Goal: Task Accomplishment & Management: Complete application form

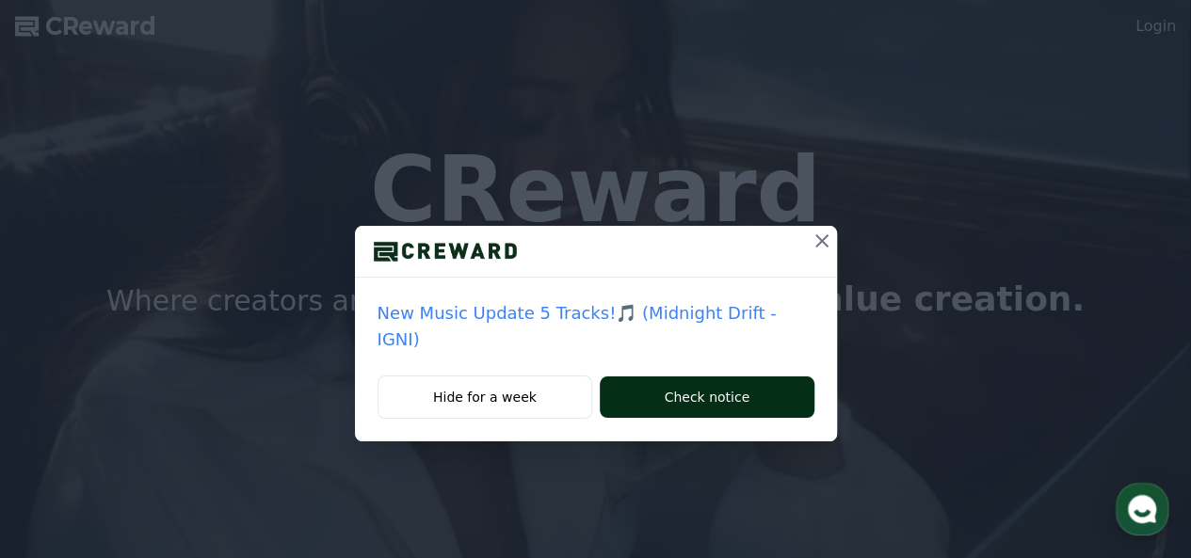
click at [655, 377] on button "Check notice" at bounding box center [707, 397] width 214 height 41
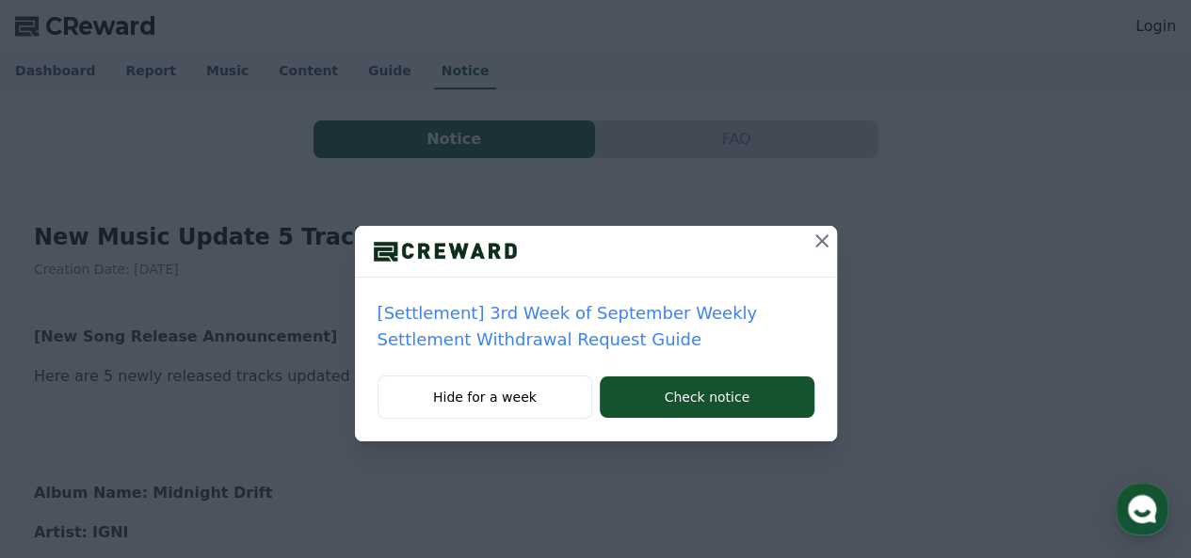
click at [827, 246] on icon at bounding box center [822, 240] width 13 height 13
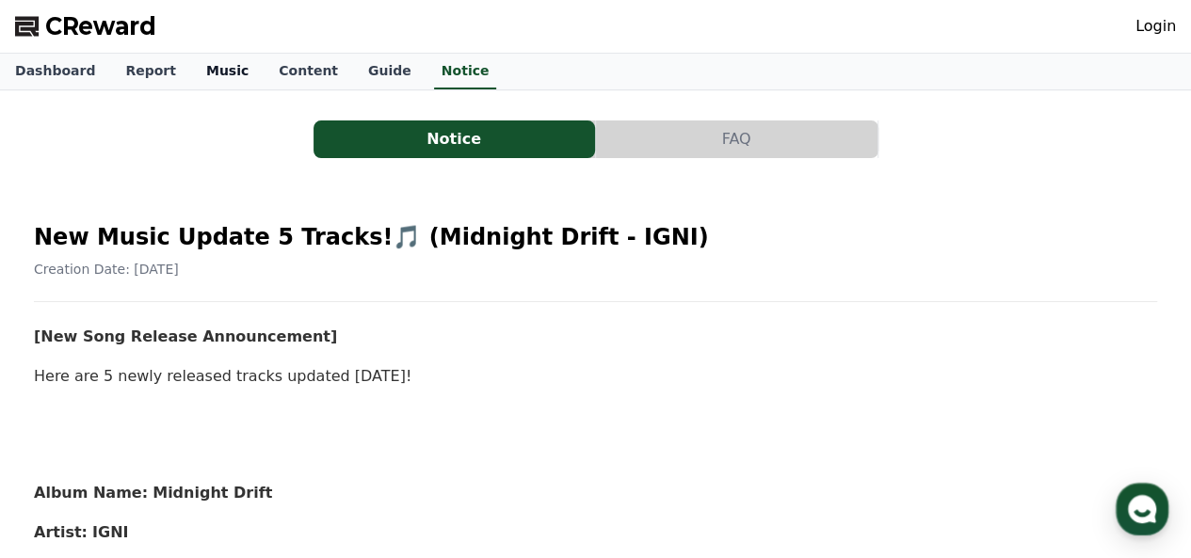
click at [217, 71] on link "Music" at bounding box center [227, 72] width 73 height 36
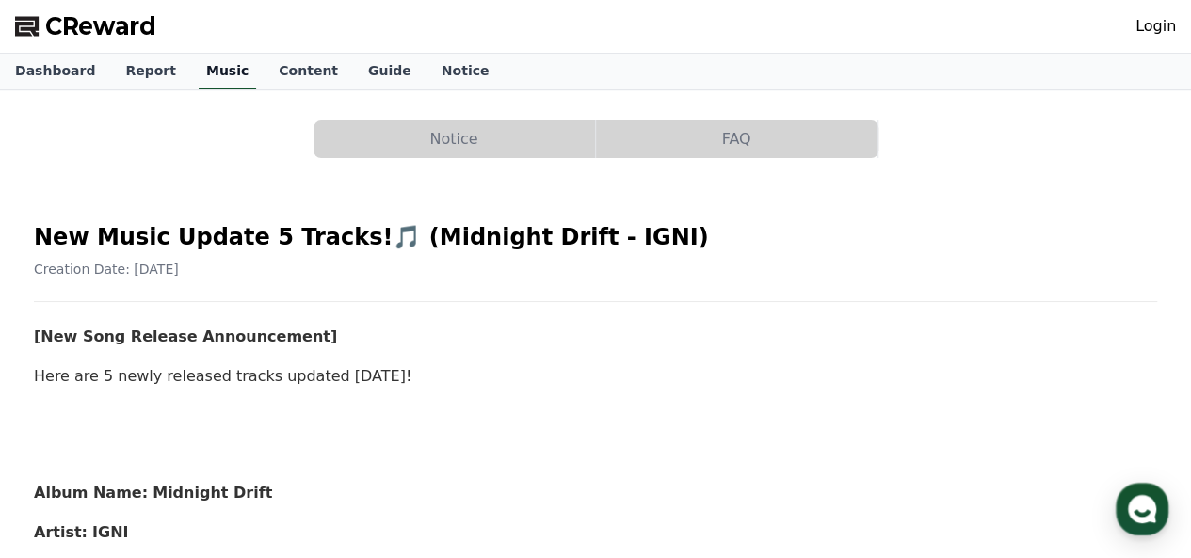
click at [216, 78] on link "Music" at bounding box center [227, 72] width 57 height 36
click at [218, 79] on link "Music" at bounding box center [227, 72] width 57 height 36
click at [139, 82] on link "Report" at bounding box center [150, 72] width 81 height 36
click at [191, 82] on link "Music" at bounding box center [227, 72] width 73 height 36
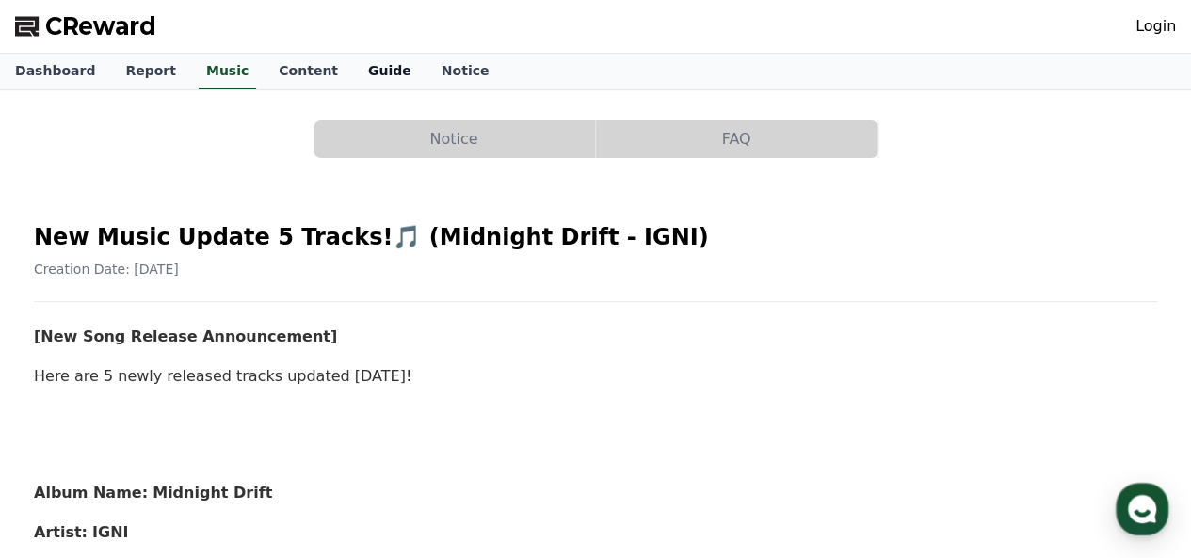
click at [364, 84] on link "Guide" at bounding box center [389, 72] width 73 height 36
click at [42, 76] on link "Dashboard" at bounding box center [55, 72] width 110 height 36
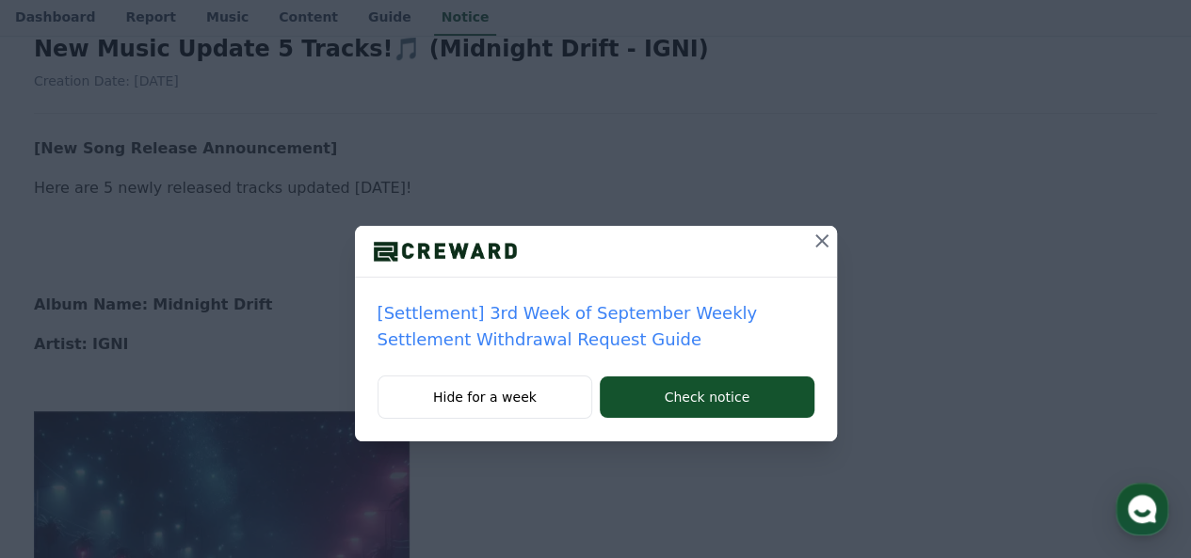
click at [825, 245] on icon at bounding box center [822, 240] width 13 height 13
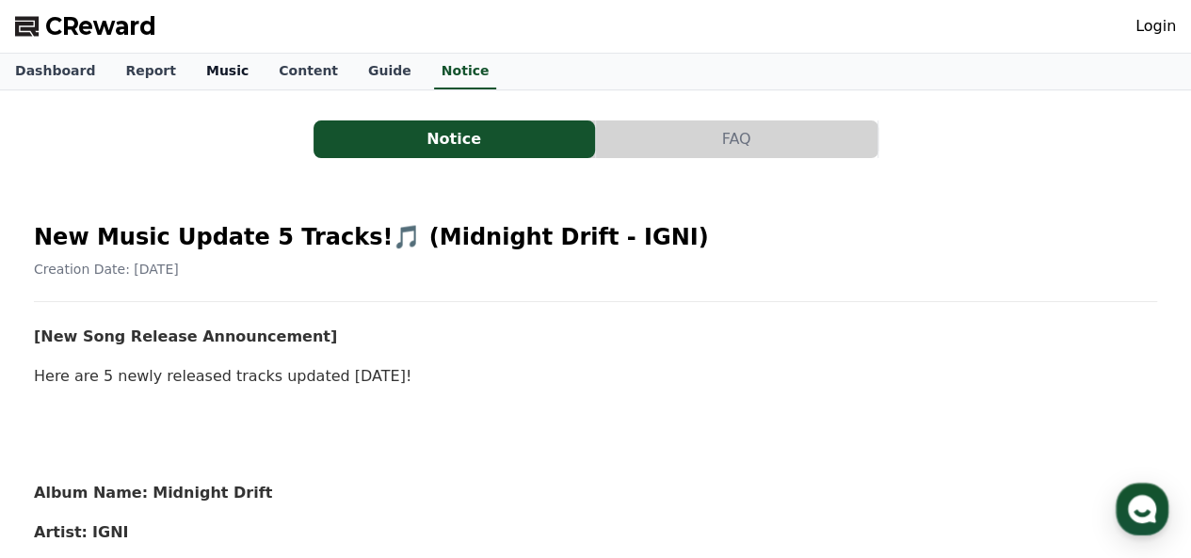
click at [214, 69] on link "Music" at bounding box center [227, 72] width 73 height 36
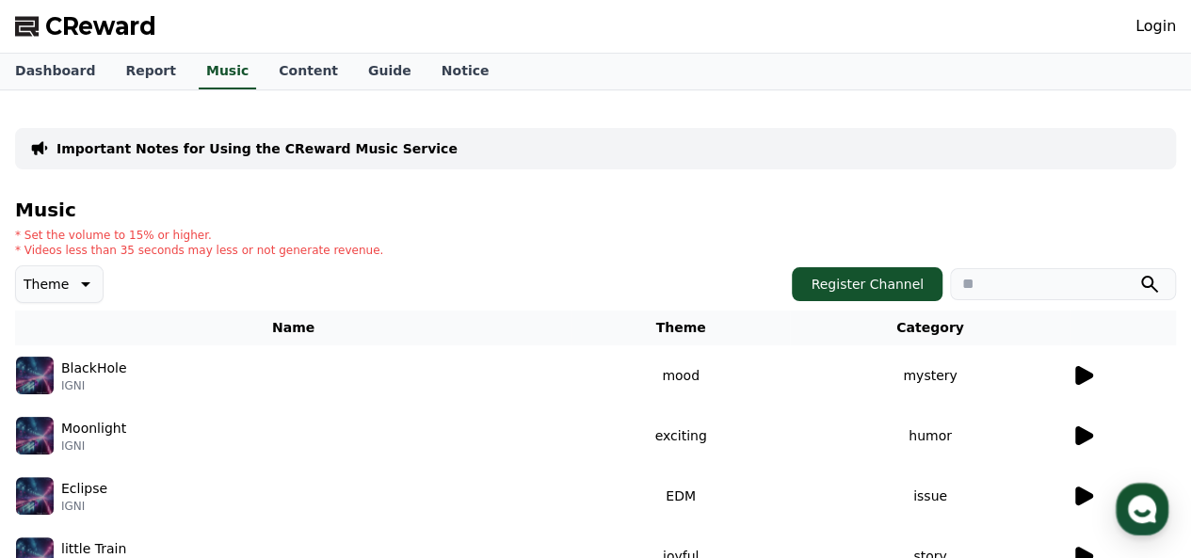
click at [1080, 383] on icon at bounding box center [1083, 375] width 23 height 23
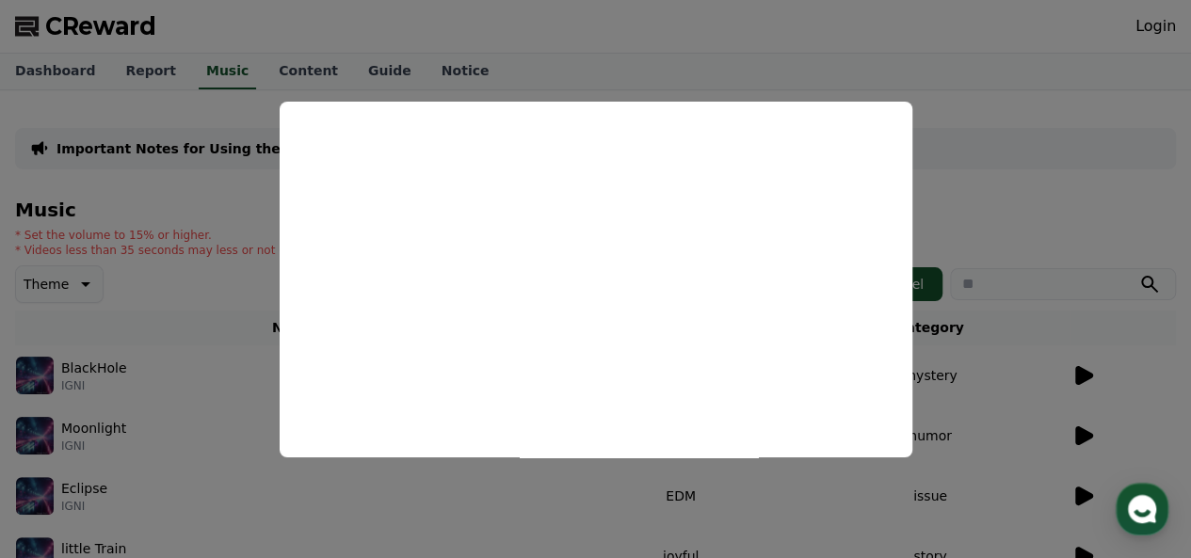
click at [1053, 74] on button "close modal" at bounding box center [595, 279] width 1191 height 558
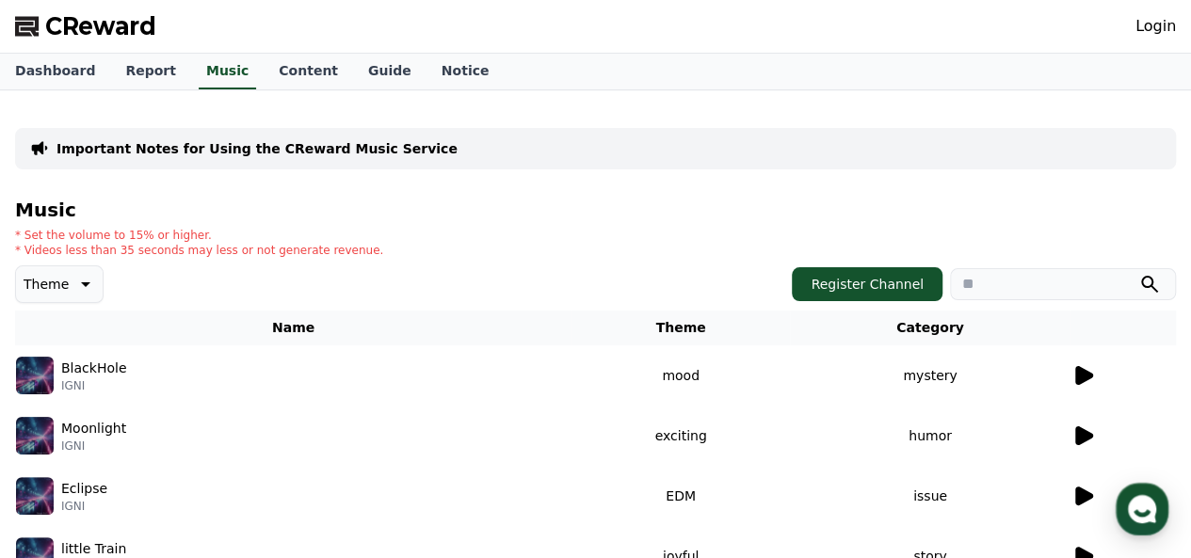
click at [1092, 380] on icon at bounding box center [1083, 375] width 23 height 23
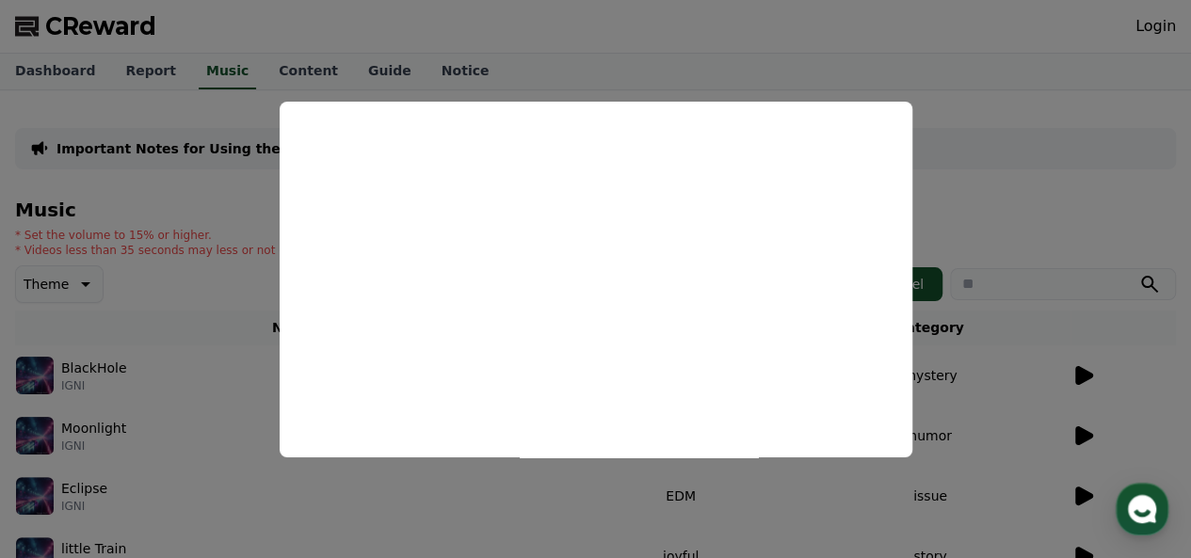
click at [1085, 430] on button "close modal" at bounding box center [595, 279] width 1191 height 558
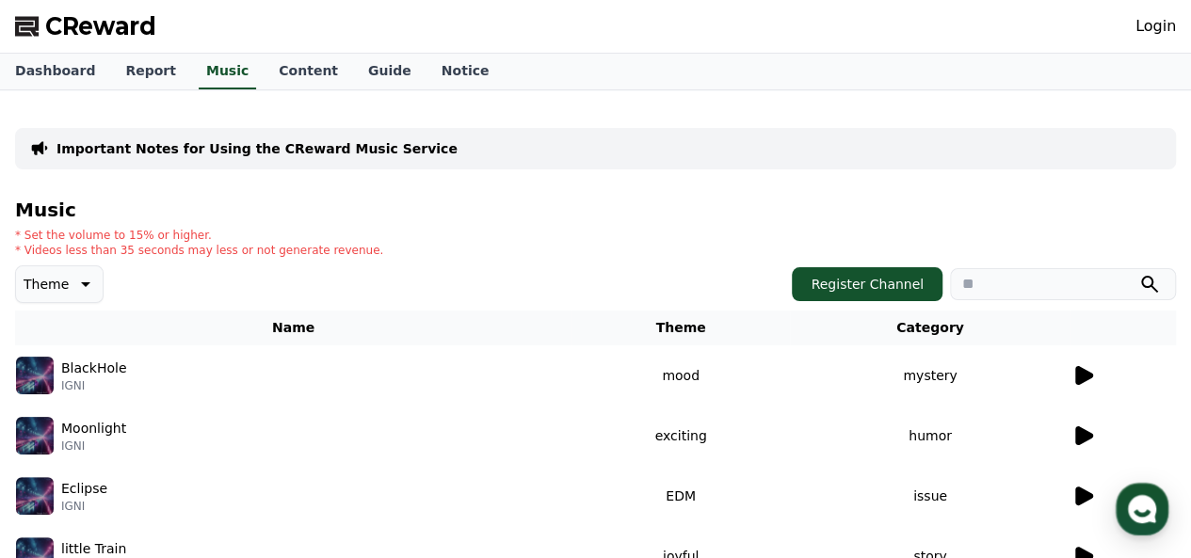
click at [1085, 430] on icon at bounding box center [1084, 436] width 18 height 19
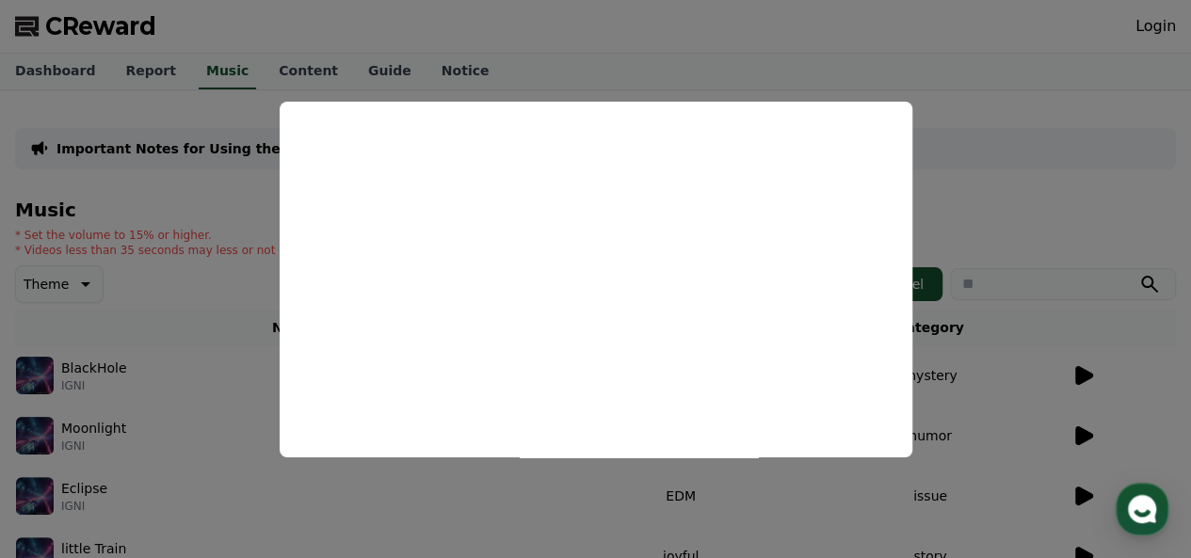
click at [1042, 199] on button "close modal" at bounding box center [595, 279] width 1191 height 558
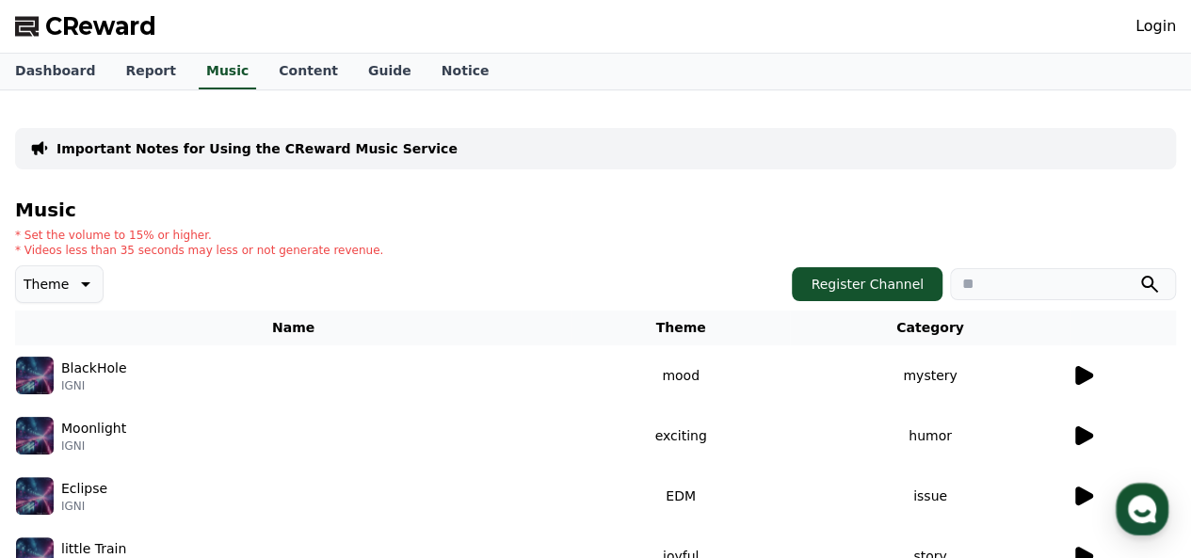
scroll to position [377, 0]
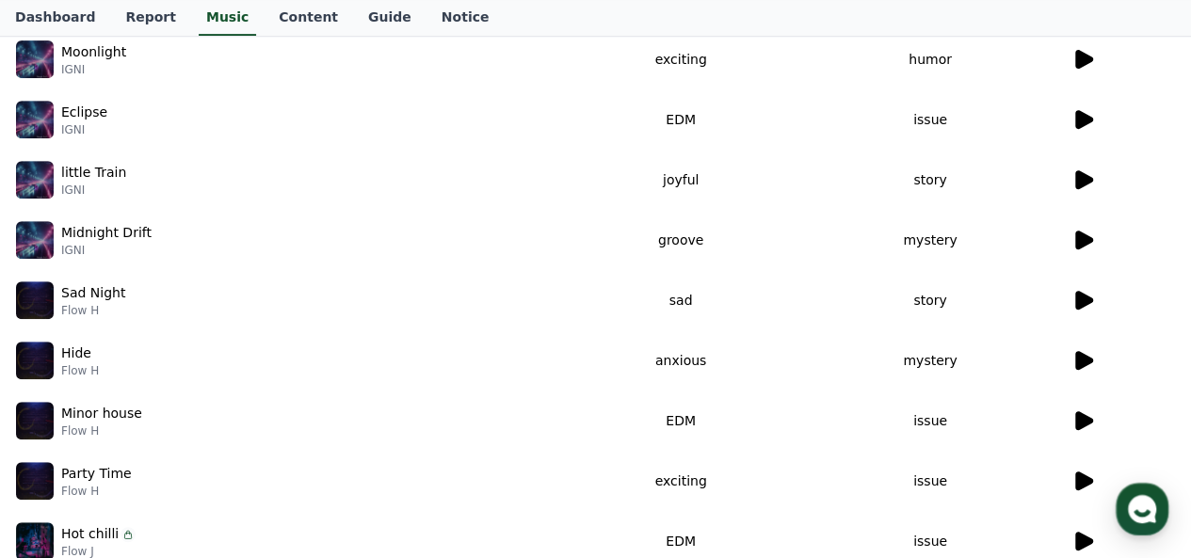
click at [1082, 237] on icon at bounding box center [1084, 240] width 18 height 19
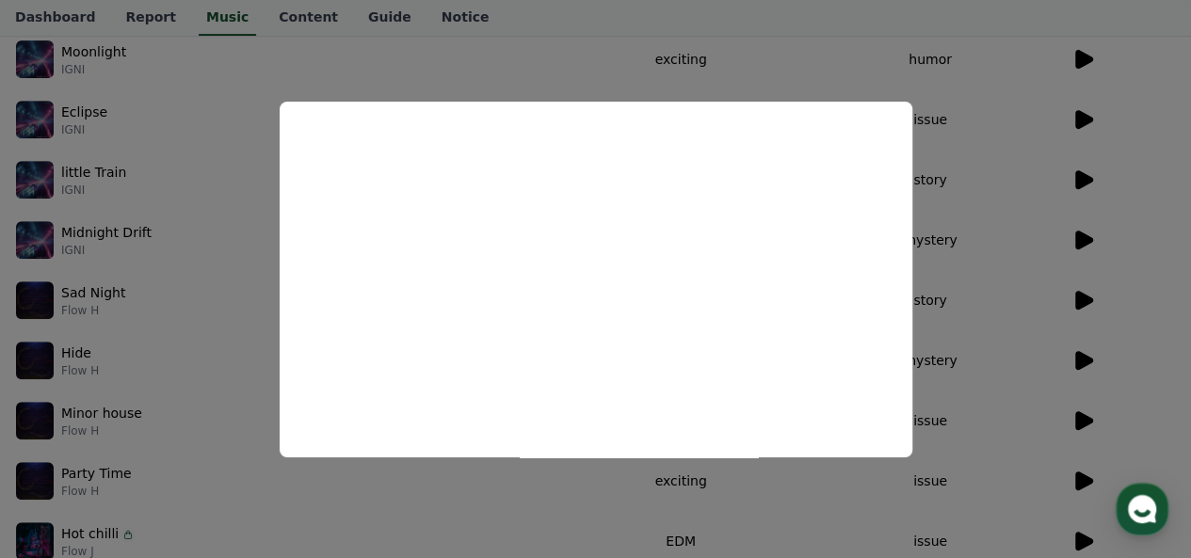
click at [979, 234] on button "close modal" at bounding box center [595, 279] width 1191 height 558
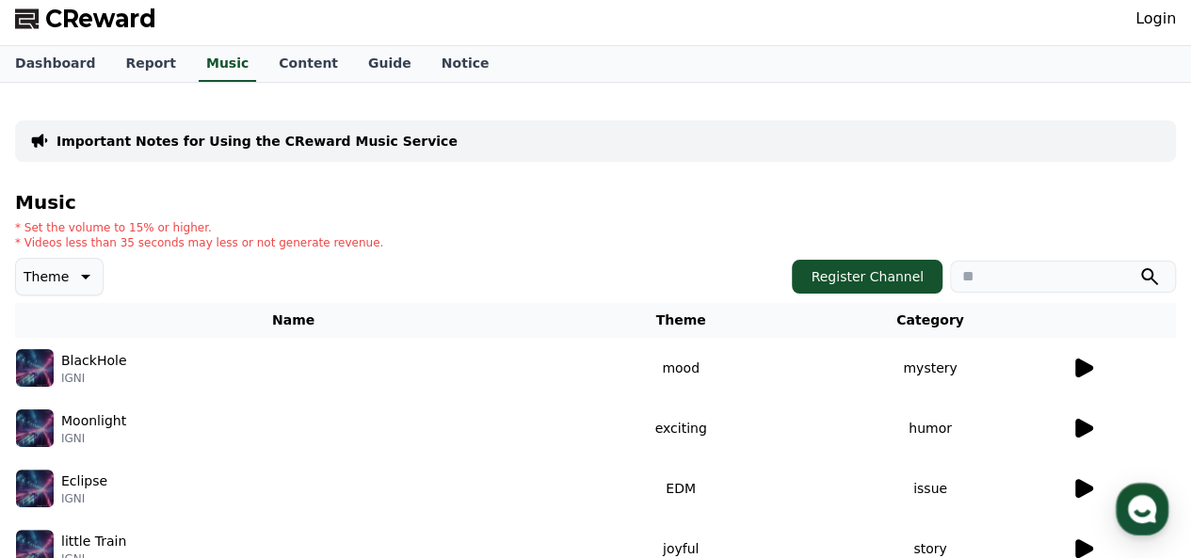
scroll to position [0, 0]
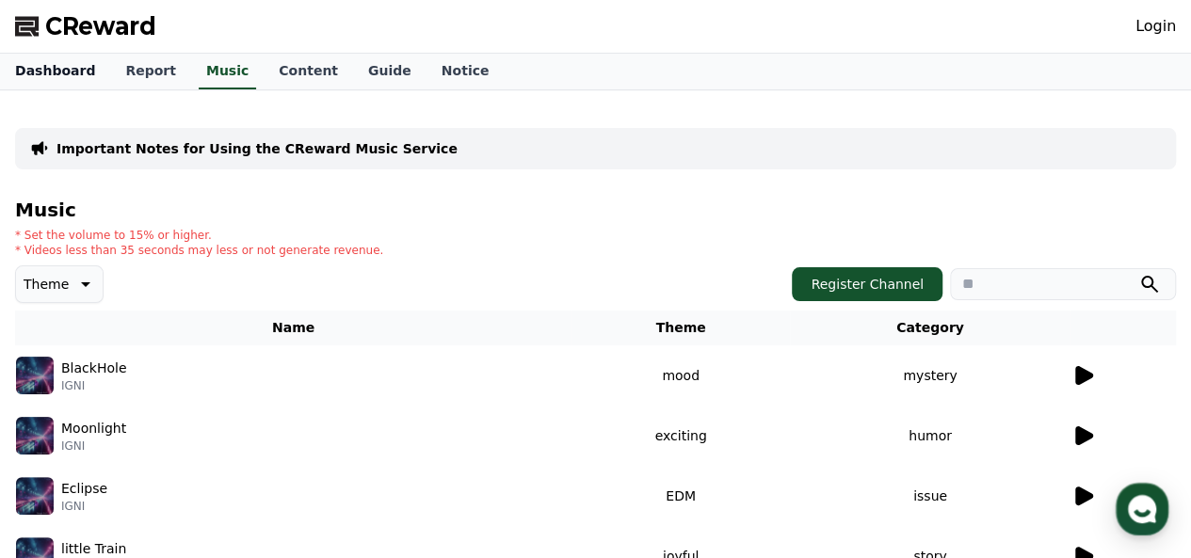
click at [71, 74] on link "Dashboard" at bounding box center [55, 72] width 110 height 36
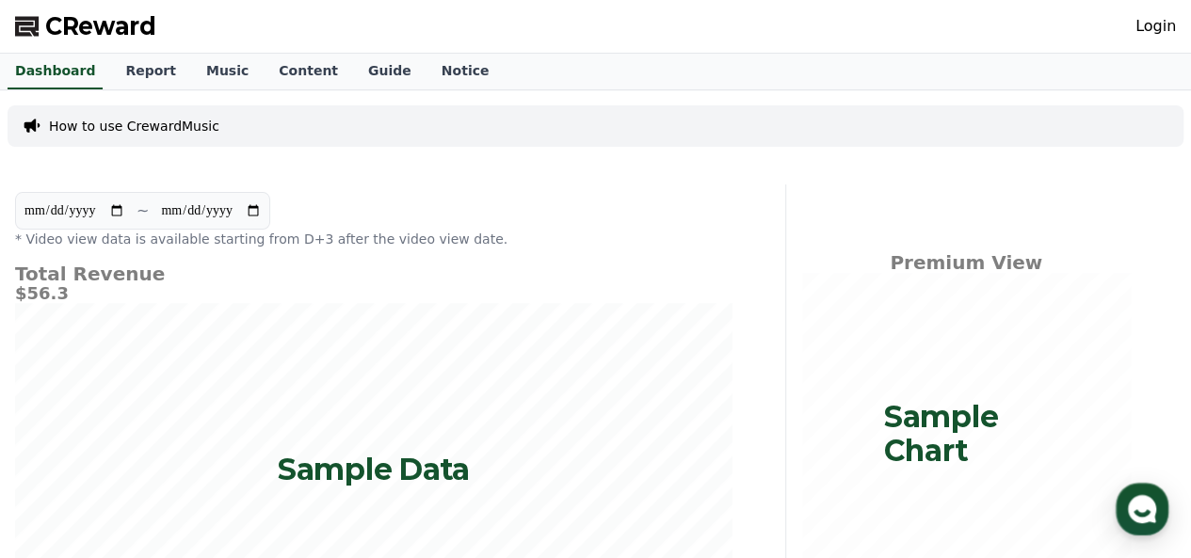
click at [120, 122] on p "How to use CrewardMusic" at bounding box center [134, 126] width 170 height 19
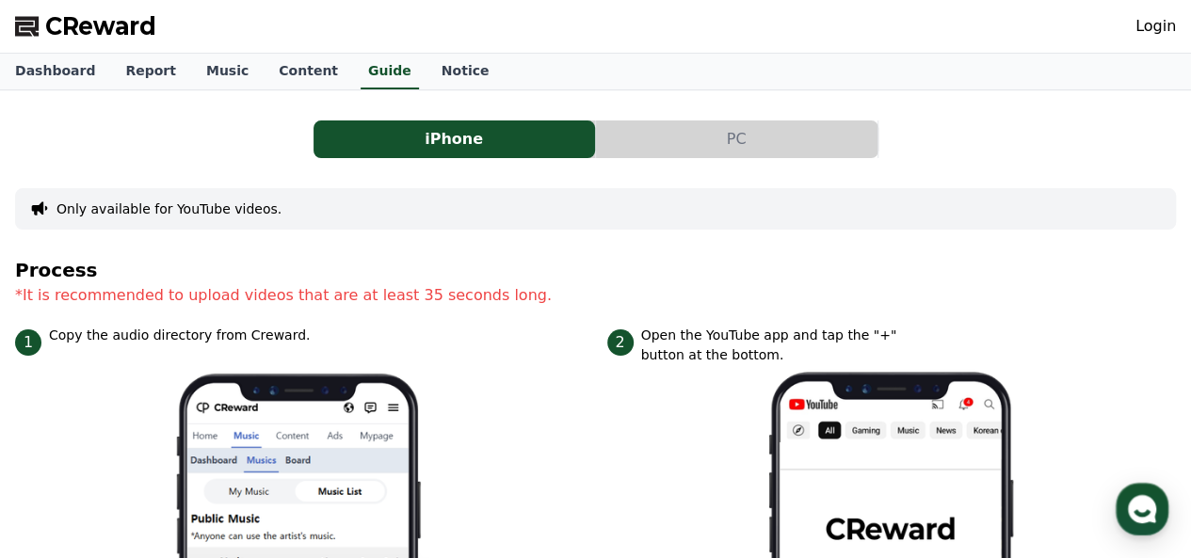
click at [727, 149] on button "PC" at bounding box center [737, 140] width 282 height 38
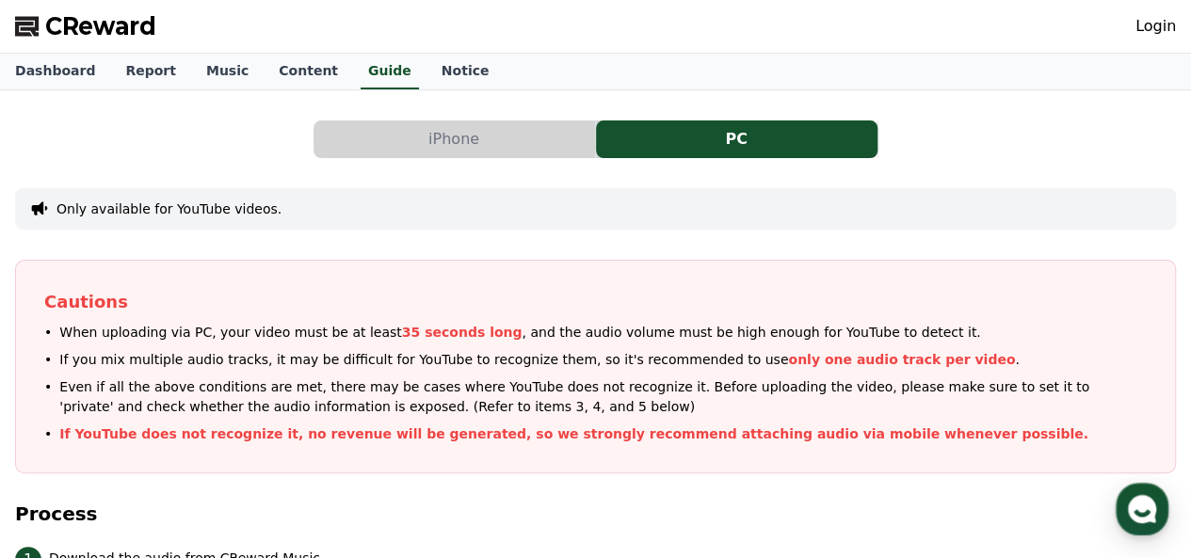
click at [231, 206] on button "Only available for YouTube videos." at bounding box center [169, 209] width 225 height 19
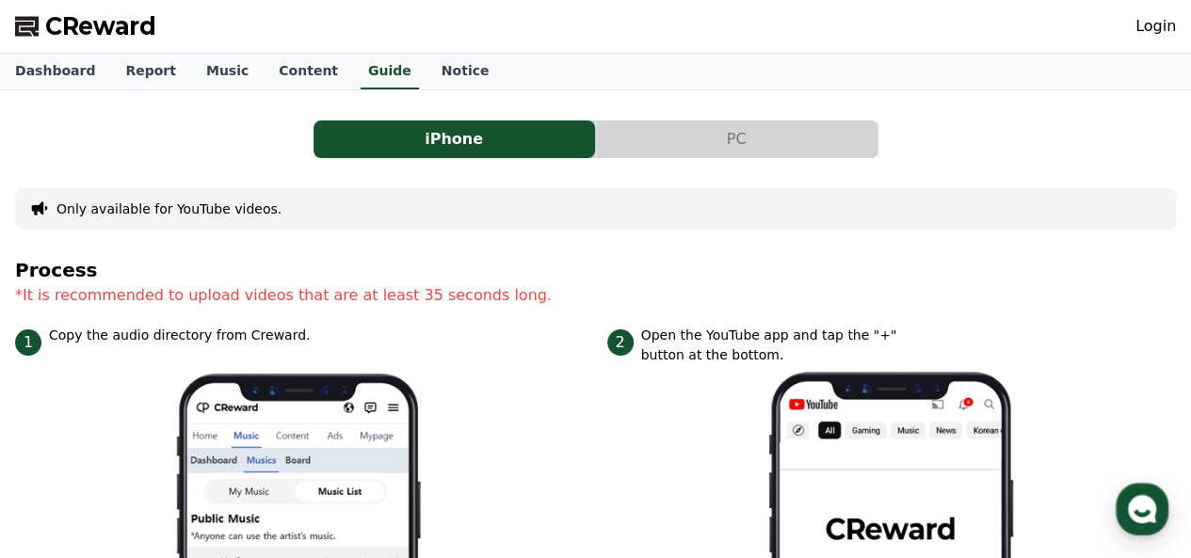
click at [231, 206] on button "Only available for YouTube videos." at bounding box center [169, 209] width 225 height 19
click at [650, 140] on button "PC" at bounding box center [737, 140] width 282 height 38
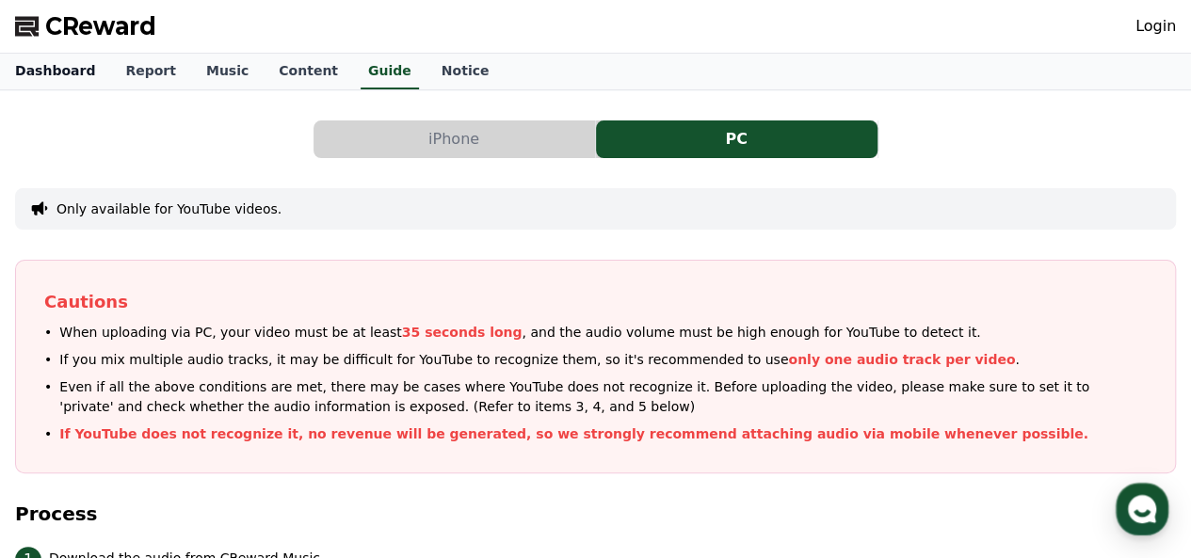
click at [53, 63] on link "Dashboard" at bounding box center [55, 72] width 110 height 36
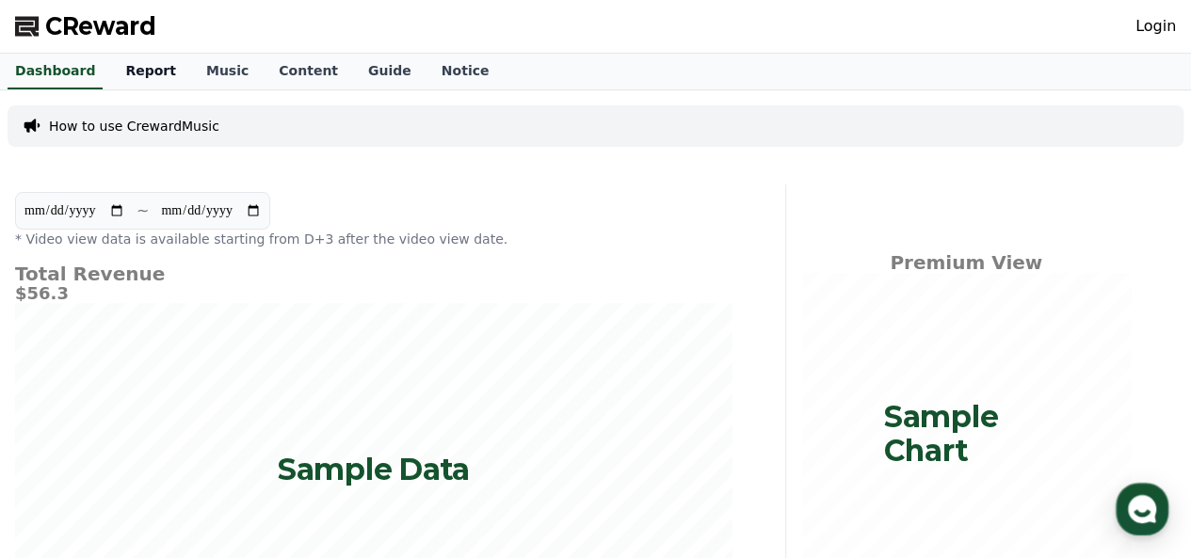
click at [131, 88] on link "Report" at bounding box center [150, 72] width 81 height 36
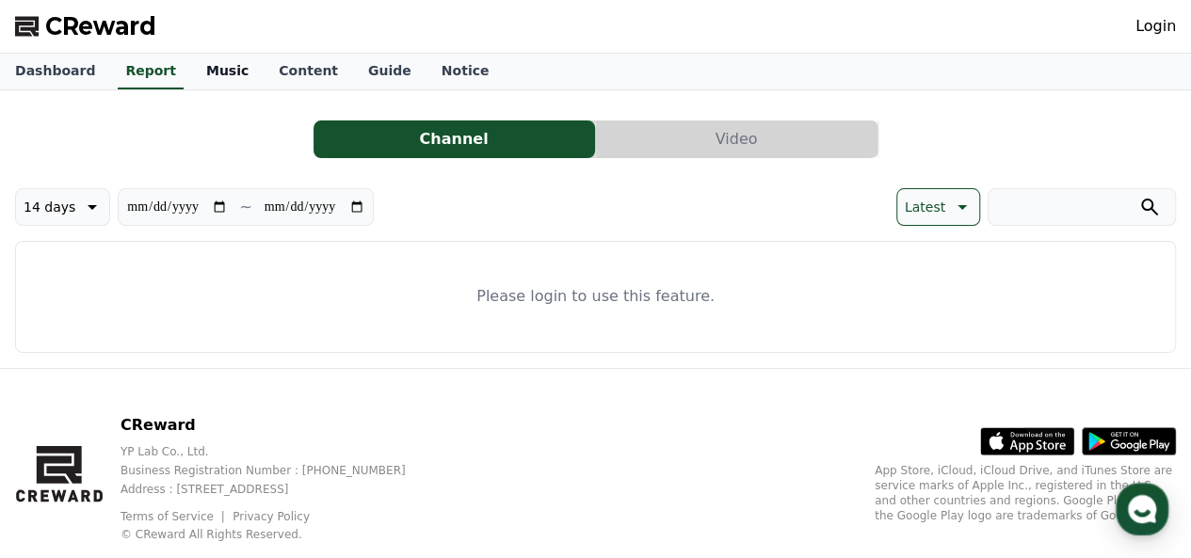
click at [191, 71] on link "Music" at bounding box center [227, 72] width 73 height 36
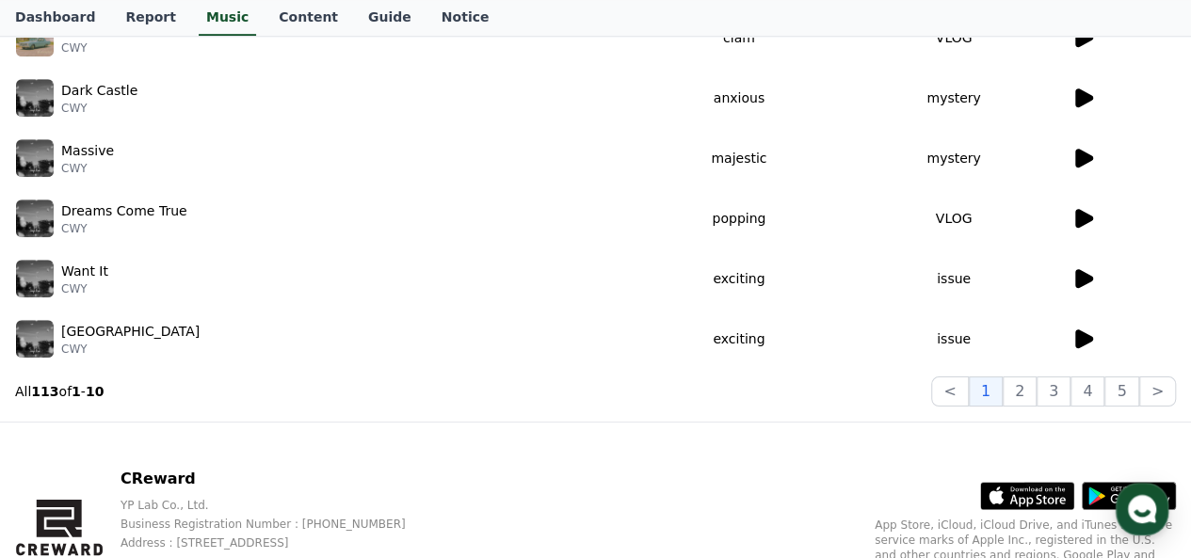
scroll to position [676, 0]
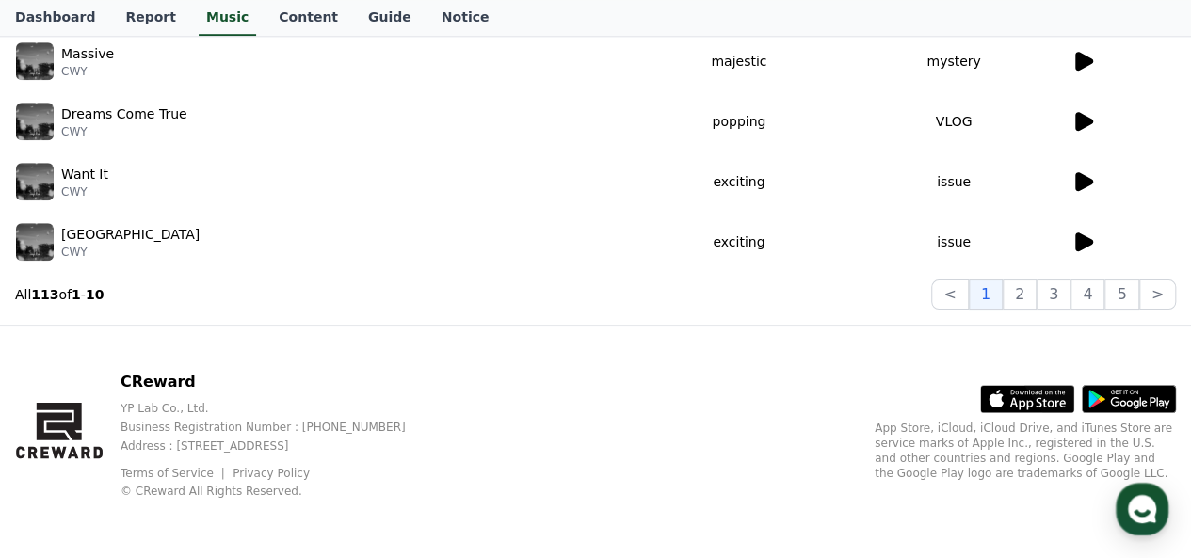
click at [1080, 239] on icon at bounding box center [1084, 242] width 18 height 19
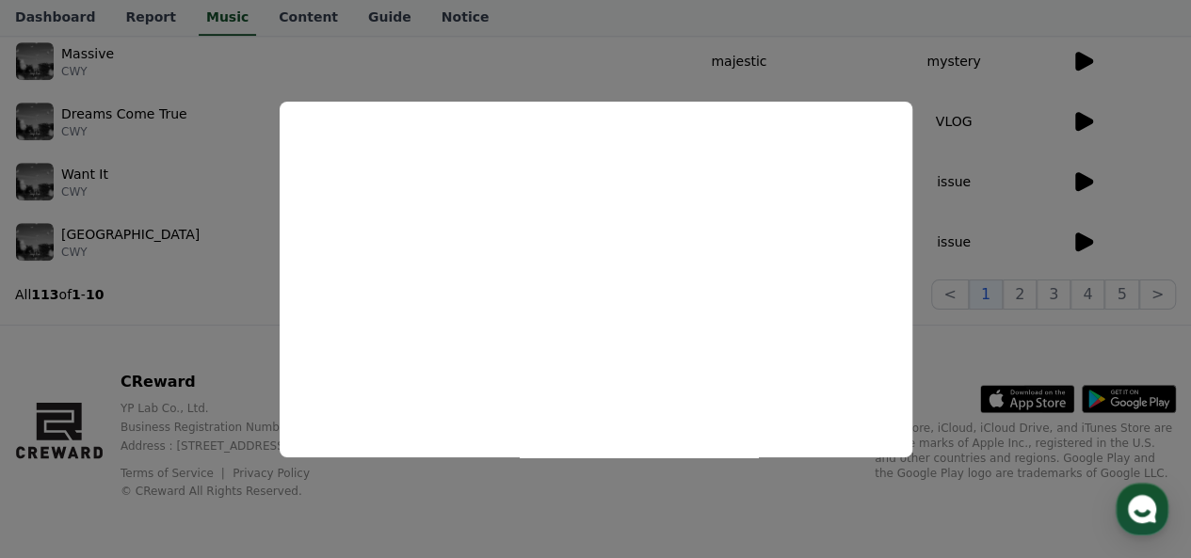
click at [234, 250] on button "close modal" at bounding box center [595, 279] width 1191 height 558
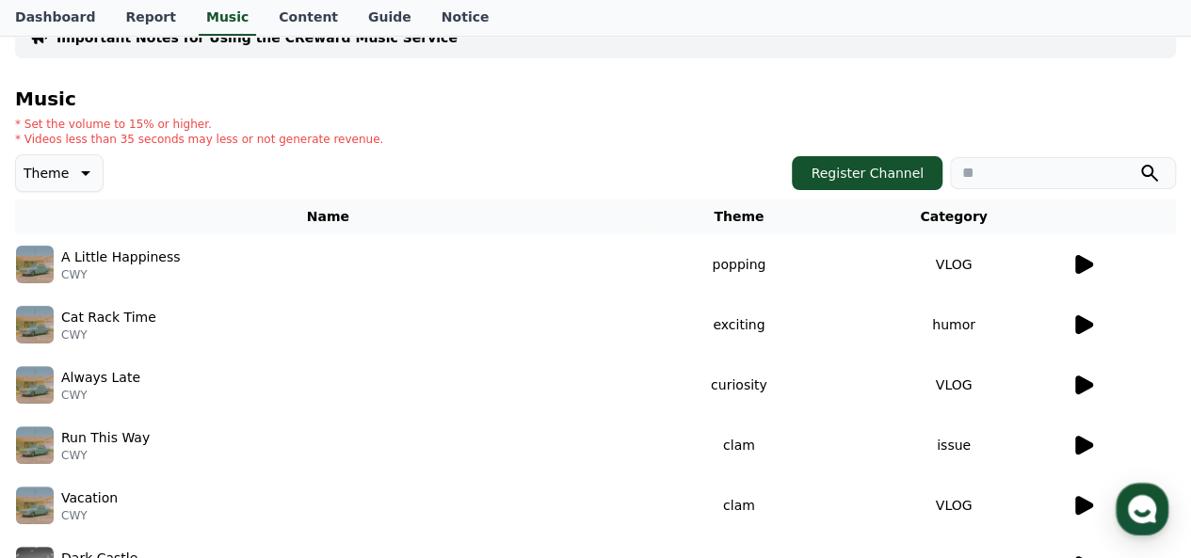
scroll to position [0, 0]
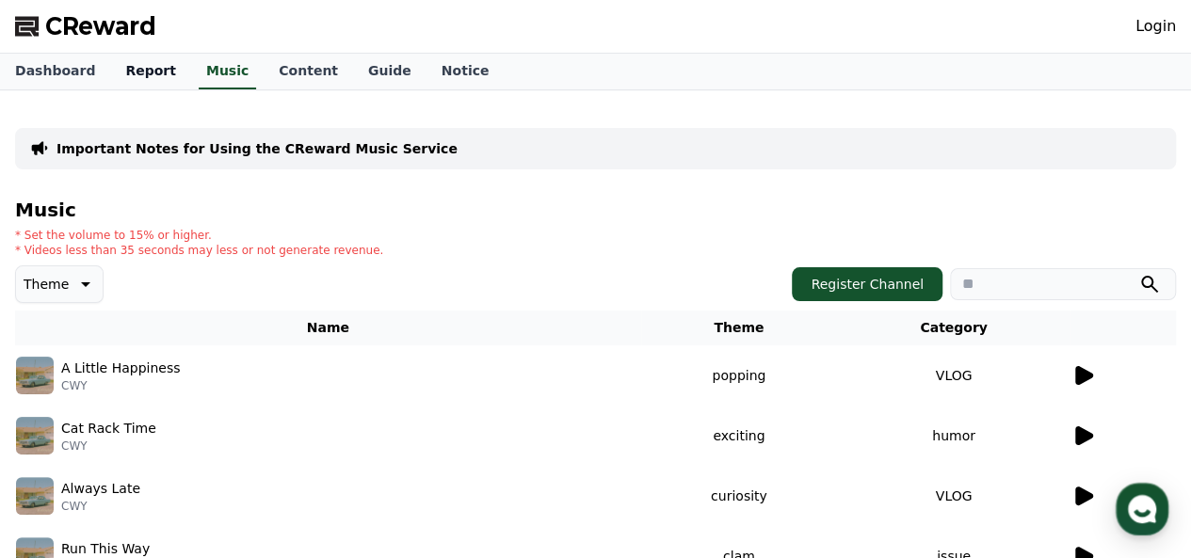
click at [117, 73] on link "Report" at bounding box center [150, 72] width 81 height 36
click at [58, 63] on link "Dashboard" at bounding box center [55, 72] width 110 height 36
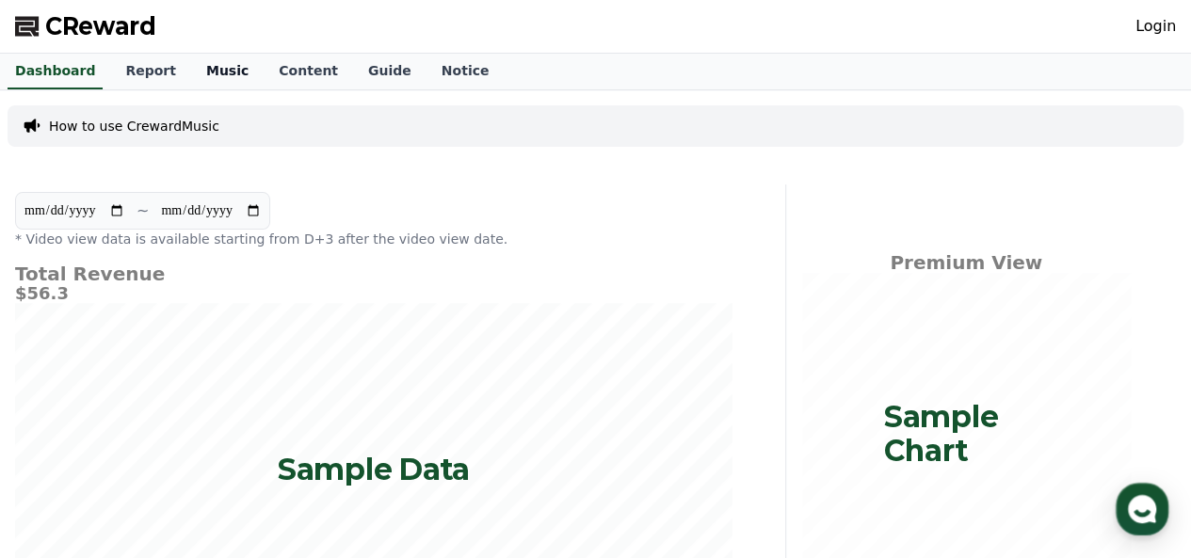
click at [201, 77] on link "Music" at bounding box center [227, 72] width 73 height 36
click at [264, 74] on link "Content" at bounding box center [308, 72] width 89 height 36
click at [353, 74] on link "Guide" at bounding box center [389, 72] width 73 height 36
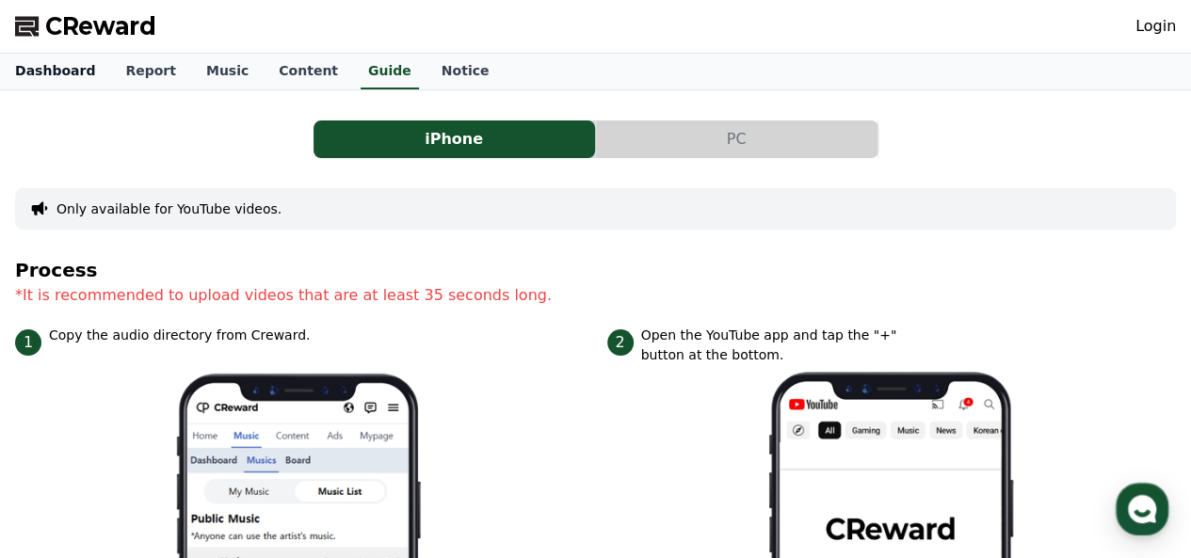
click at [59, 80] on link "Dashboard" at bounding box center [55, 72] width 110 height 36
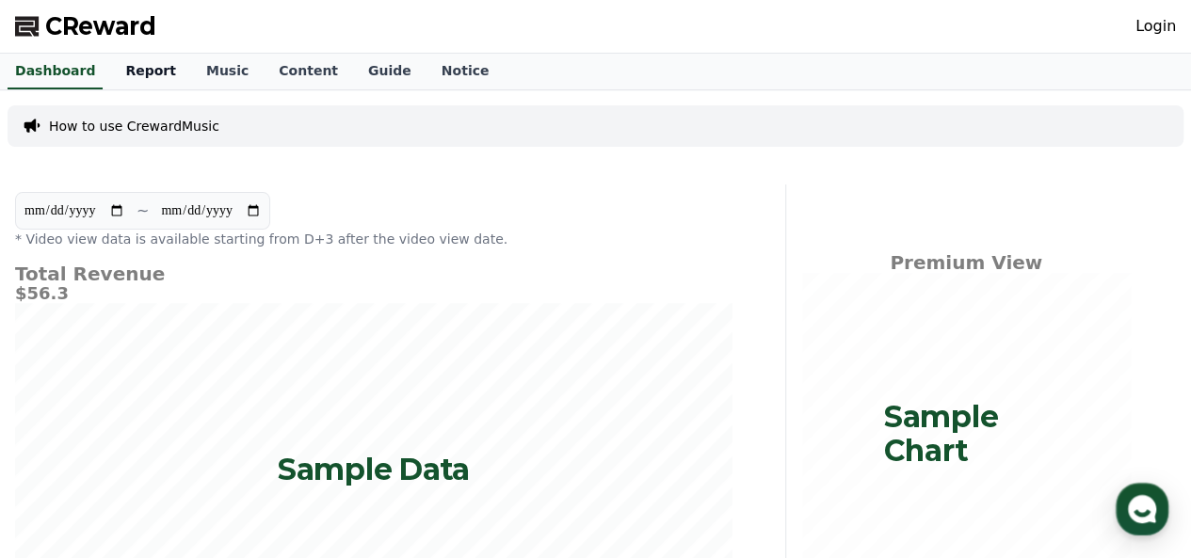
click at [143, 68] on link "Report" at bounding box center [150, 72] width 81 height 36
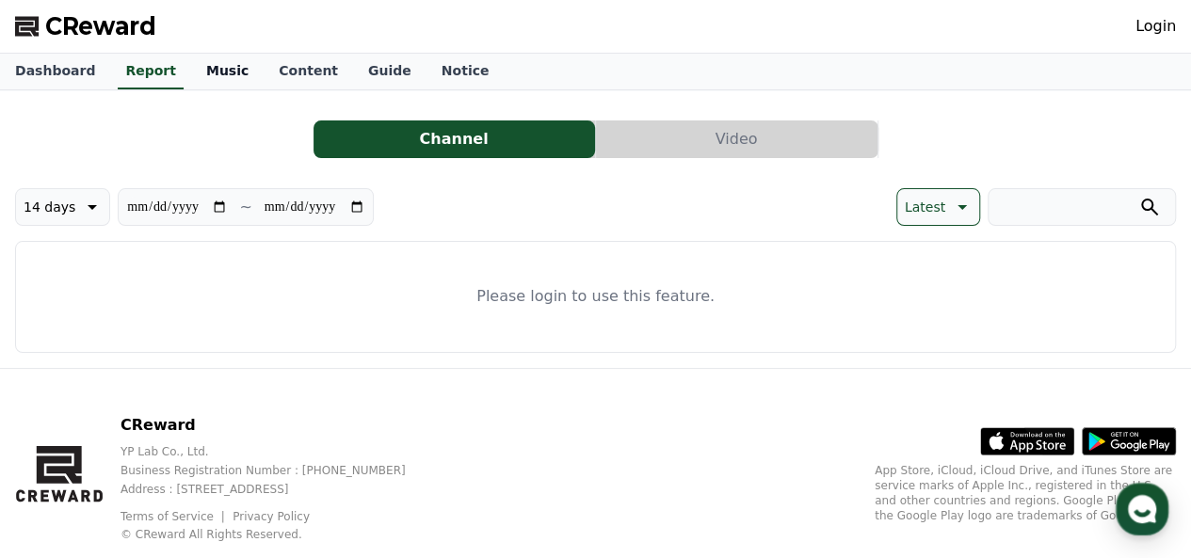
click at [204, 77] on link "Music" at bounding box center [227, 72] width 73 height 36
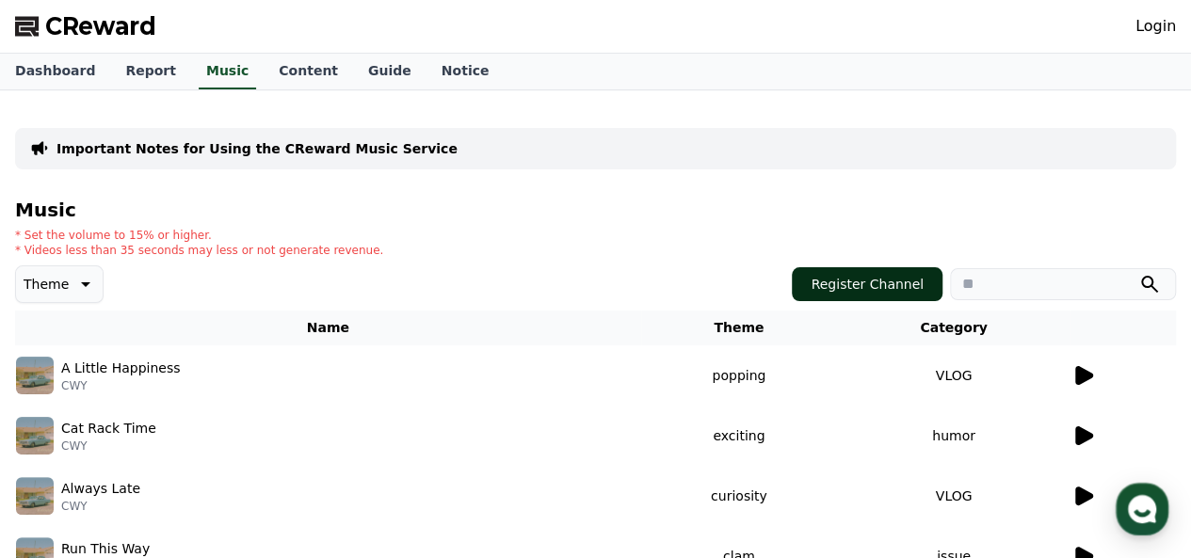
click at [868, 295] on button "Register Channel" at bounding box center [867, 284] width 151 height 34
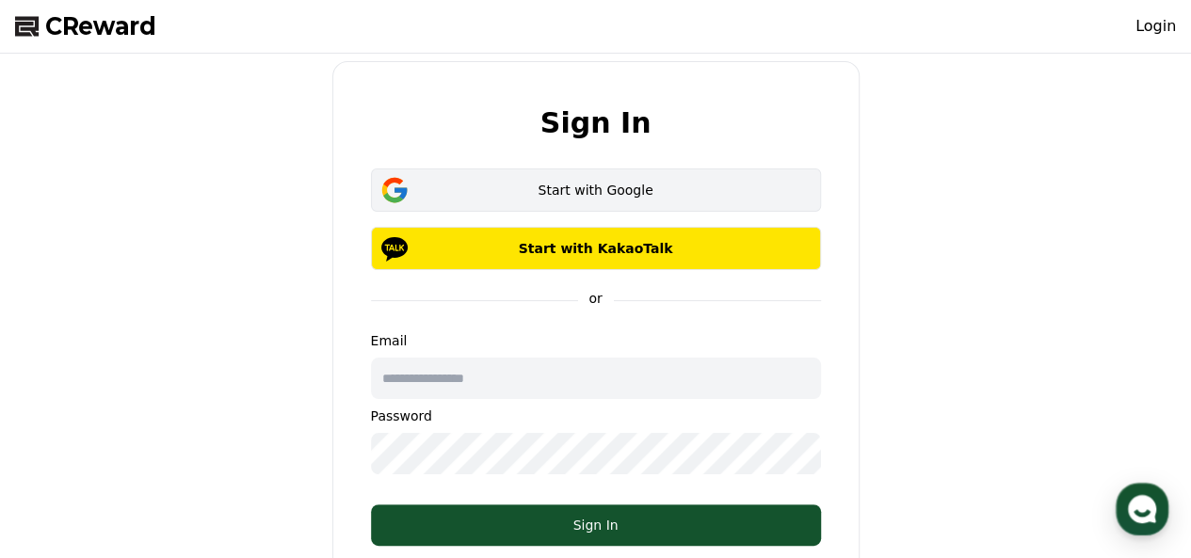
click at [658, 185] on div "Start with Google" at bounding box center [596, 190] width 396 height 19
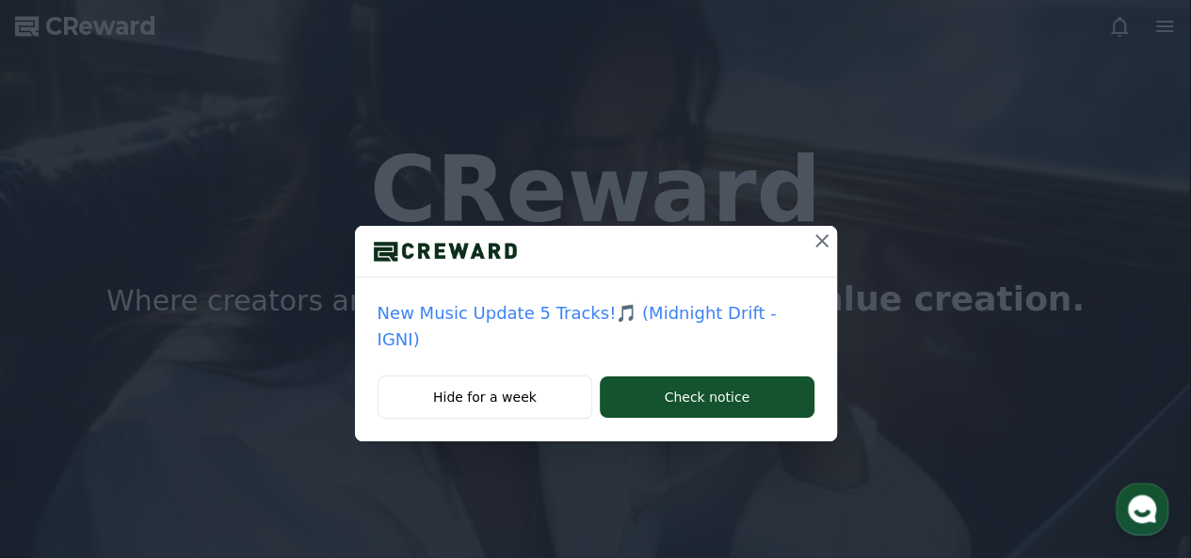
click at [811, 248] on icon at bounding box center [822, 241] width 23 height 23
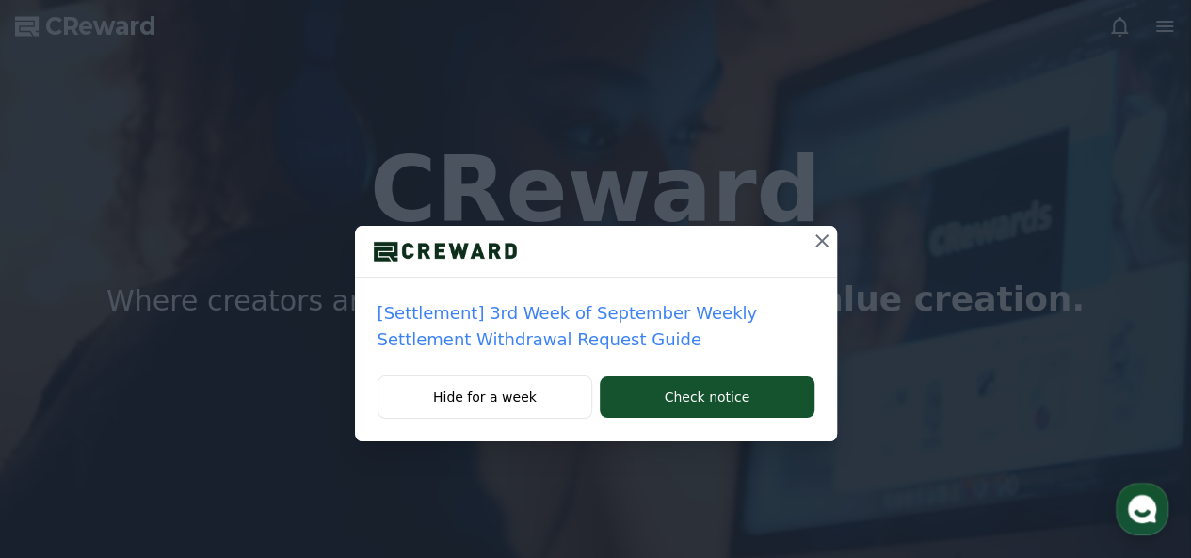
click at [818, 243] on icon at bounding box center [822, 240] width 13 height 13
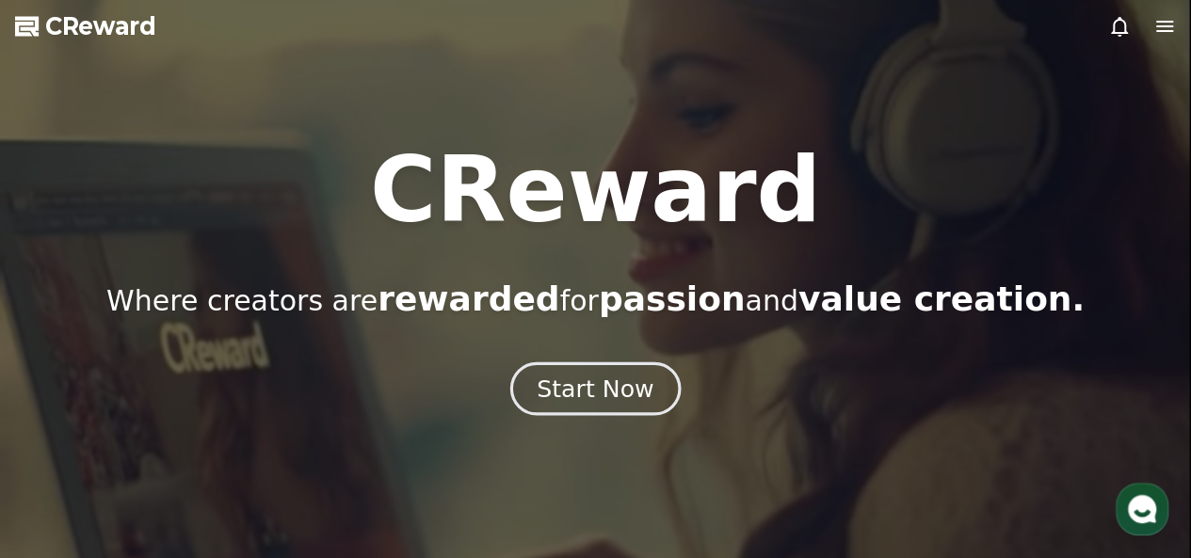
click at [571, 409] on button "Start Now" at bounding box center [595, 389] width 170 height 54
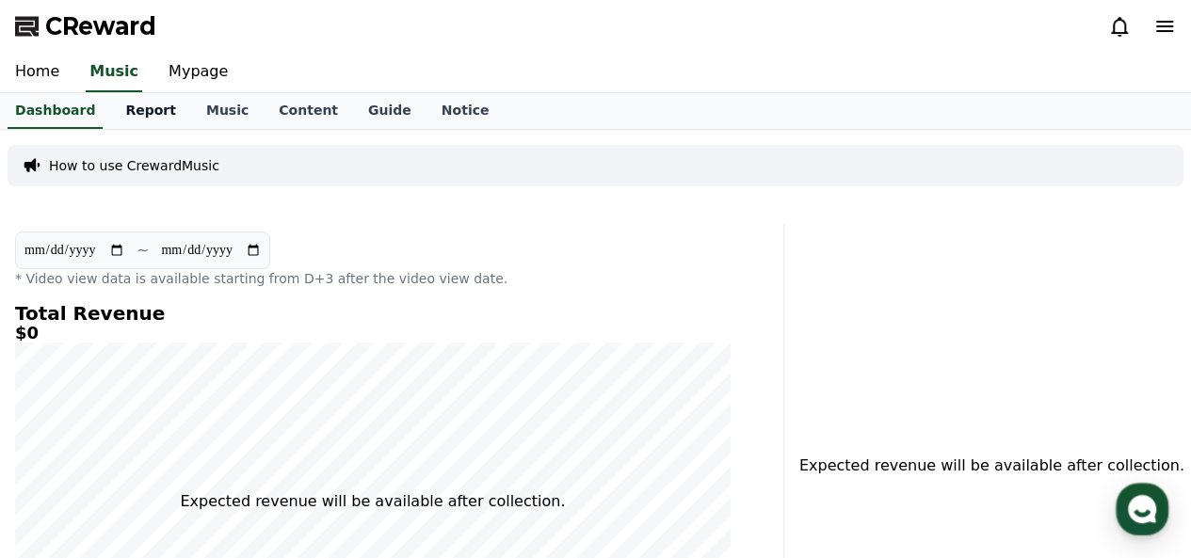
click at [147, 117] on link "Report" at bounding box center [150, 111] width 81 height 36
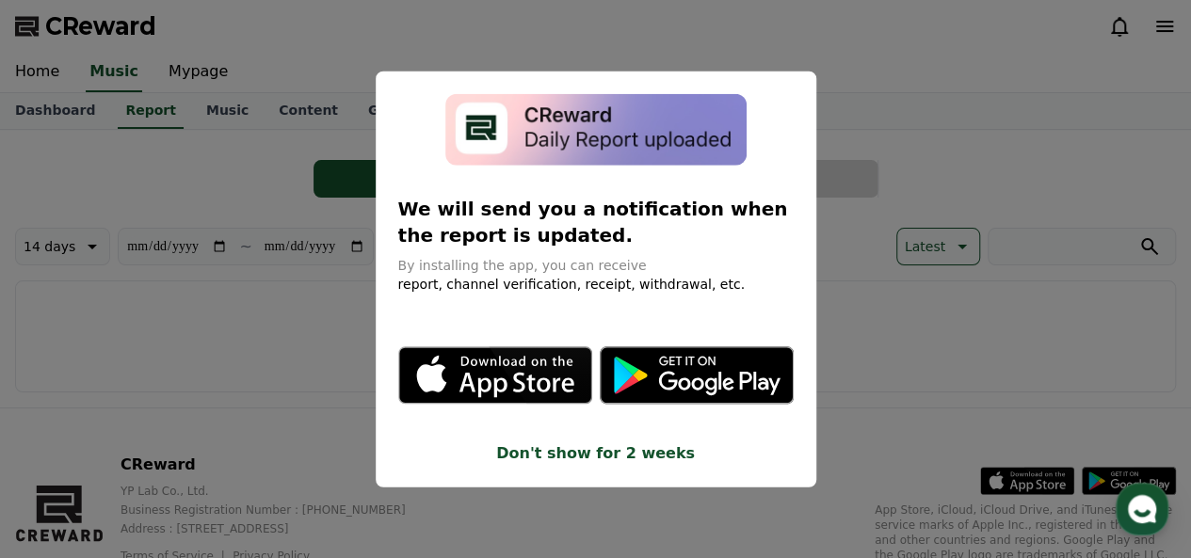
click at [206, 111] on button "close modal" at bounding box center [595, 279] width 1191 height 558
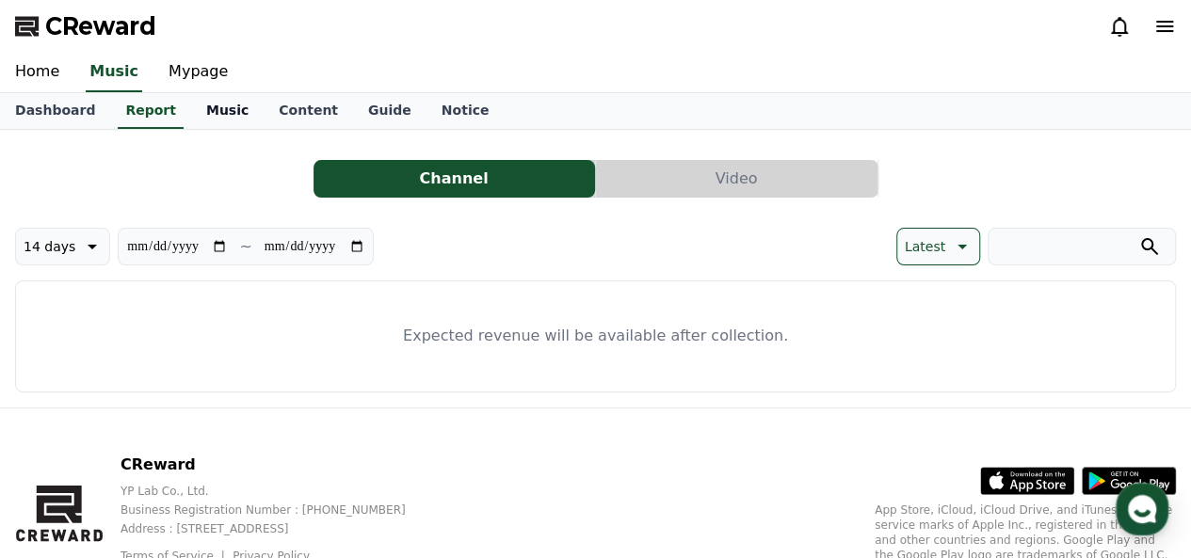
click at [206, 112] on link "Music" at bounding box center [227, 111] width 73 height 36
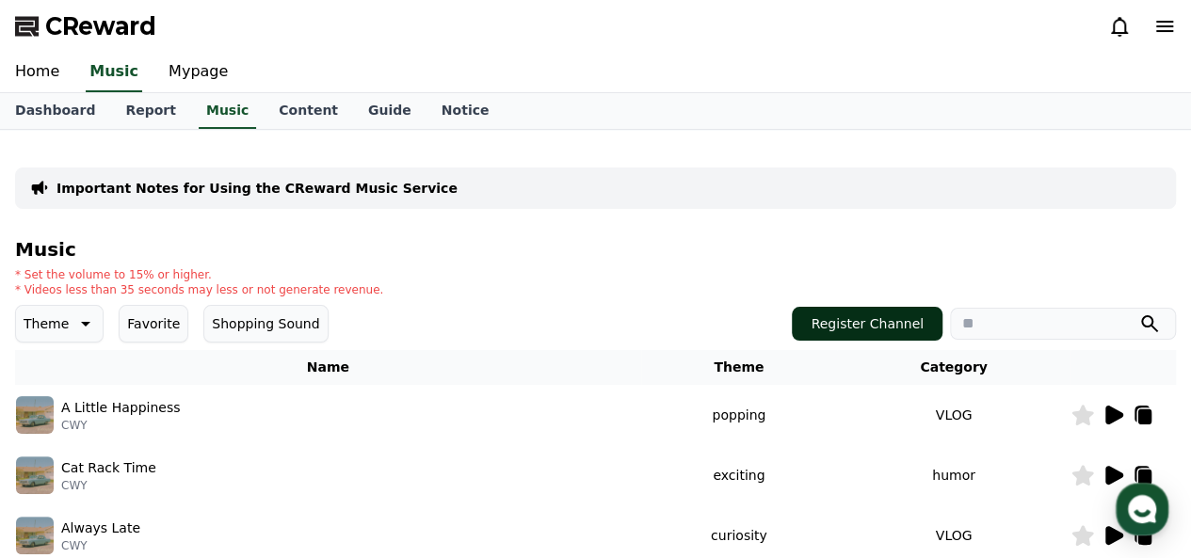
click at [856, 317] on button "Register Channel" at bounding box center [867, 324] width 151 height 34
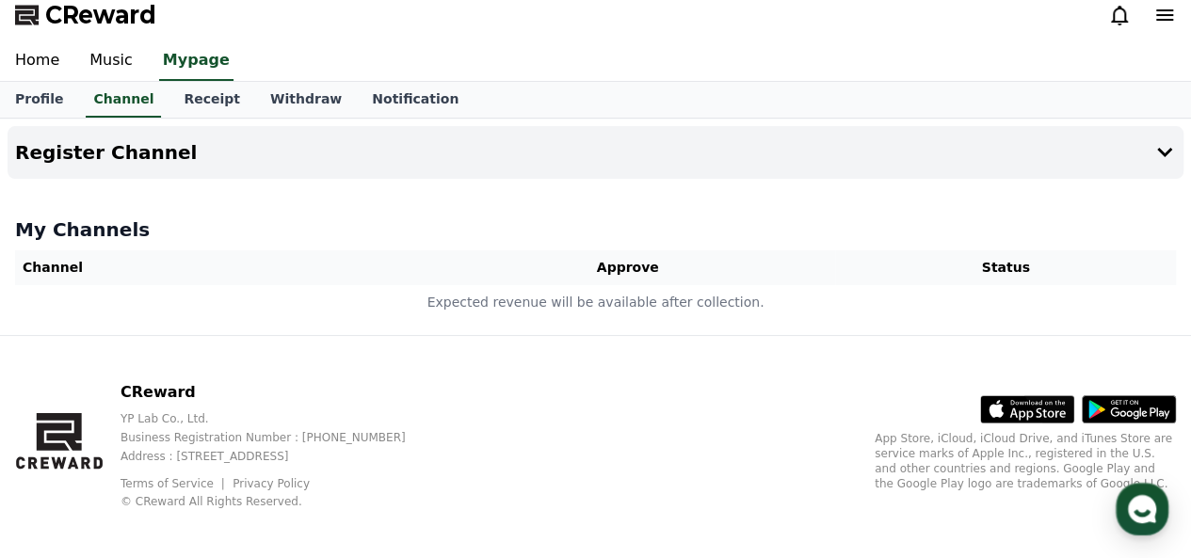
scroll to position [21, 0]
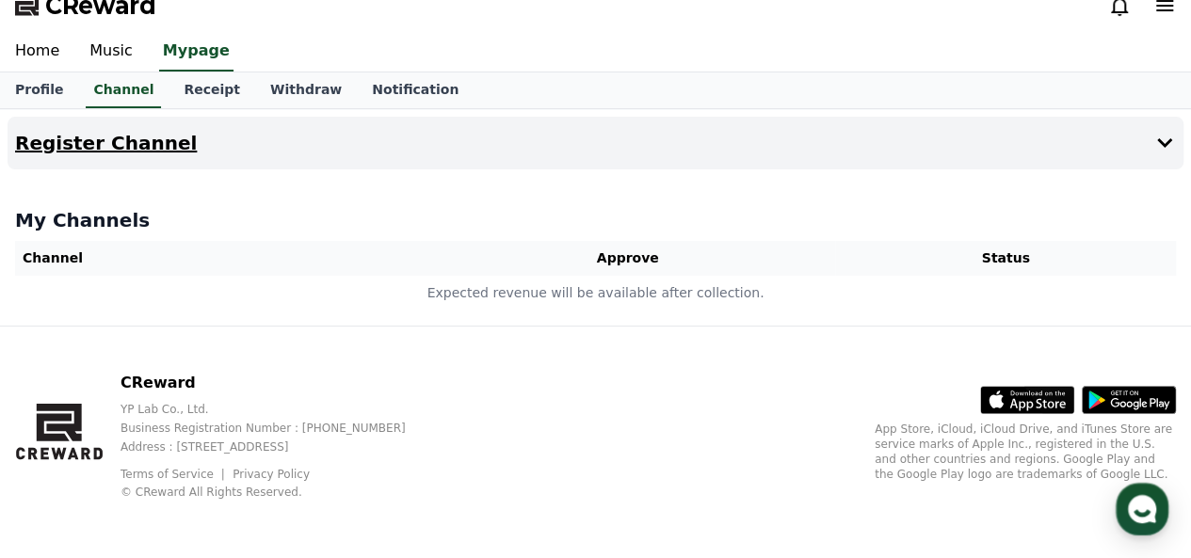
click at [1158, 138] on icon at bounding box center [1164, 142] width 15 height 9
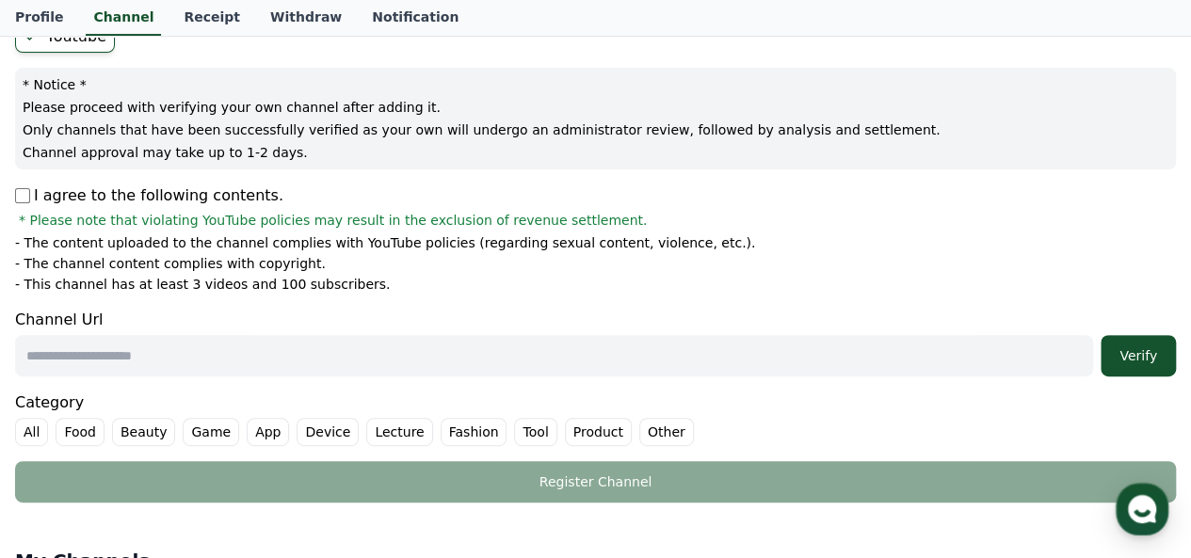
scroll to position [209, 0]
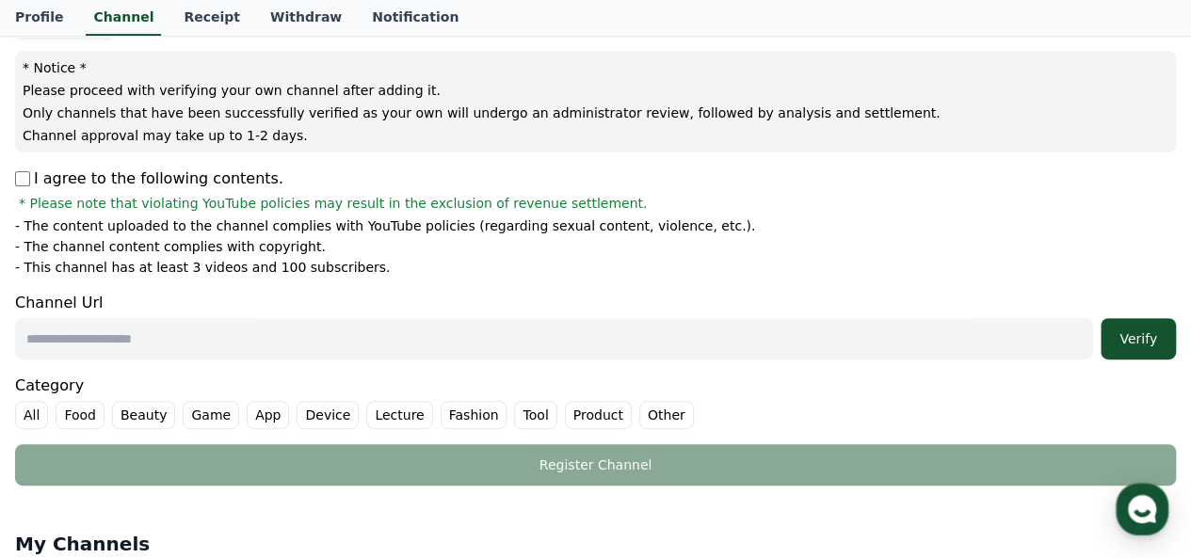
click at [486, 345] on input "text" at bounding box center [554, 338] width 1078 height 41
